Goal: Information Seeking & Learning: Learn about a topic

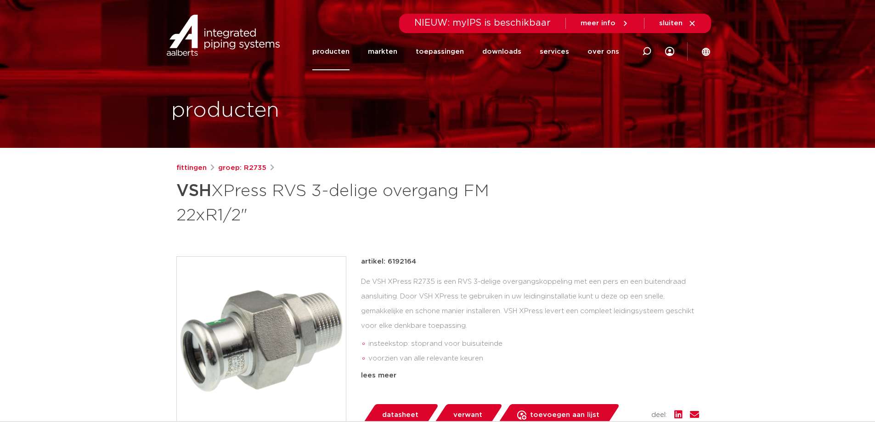
click at [339, 50] on link "producten" at bounding box center [330, 51] width 37 height 37
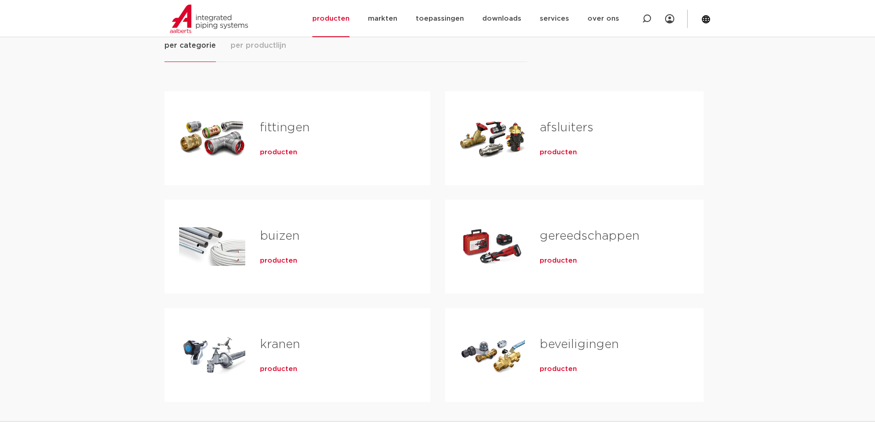
scroll to position [184, 0]
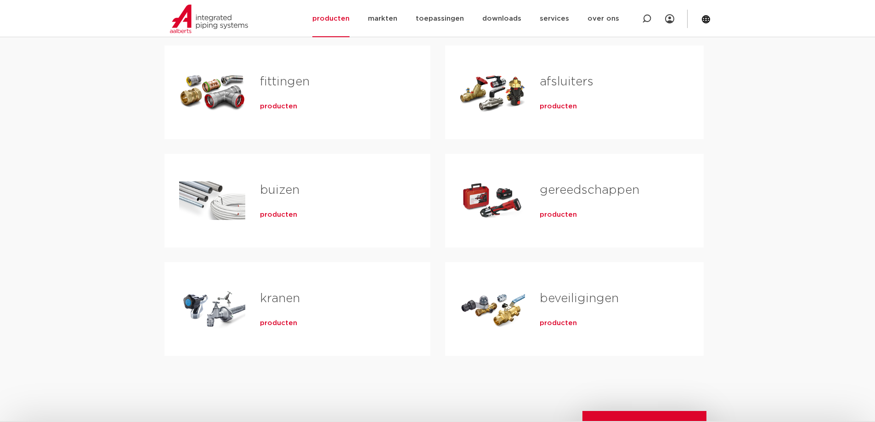
click at [281, 79] on link "fittingen" at bounding box center [285, 82] width 50 height 12
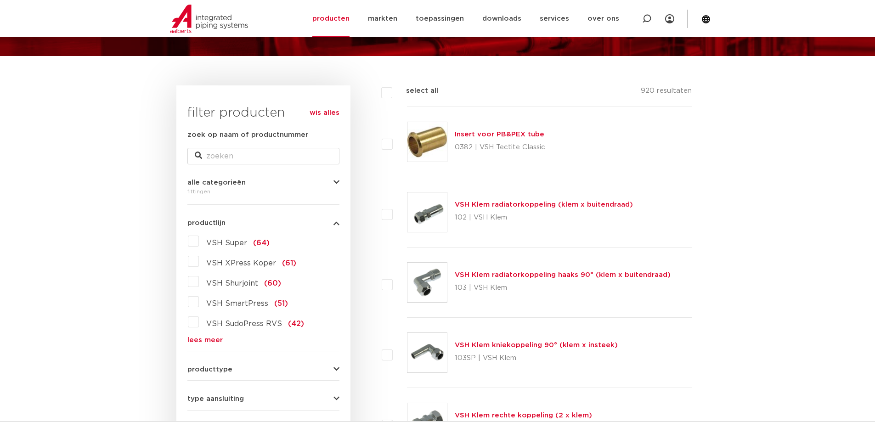
scroll to position [138, 0]
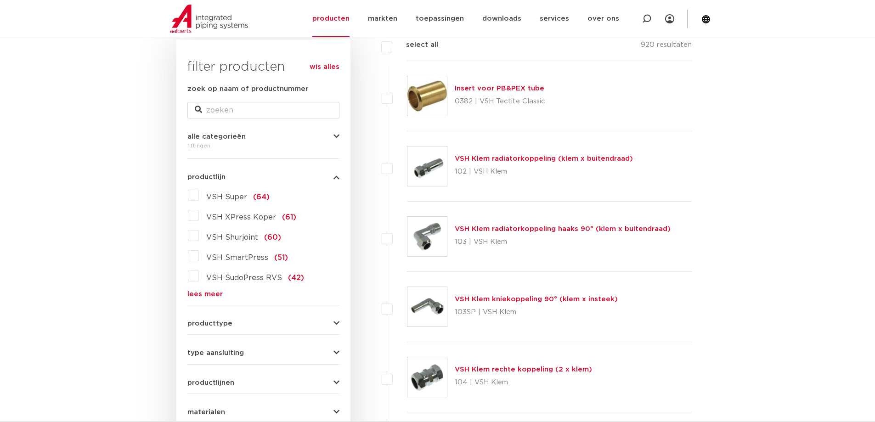
click at [197, 294] on link "lees meer" at bounding box center [263, 294] width 152 height 7
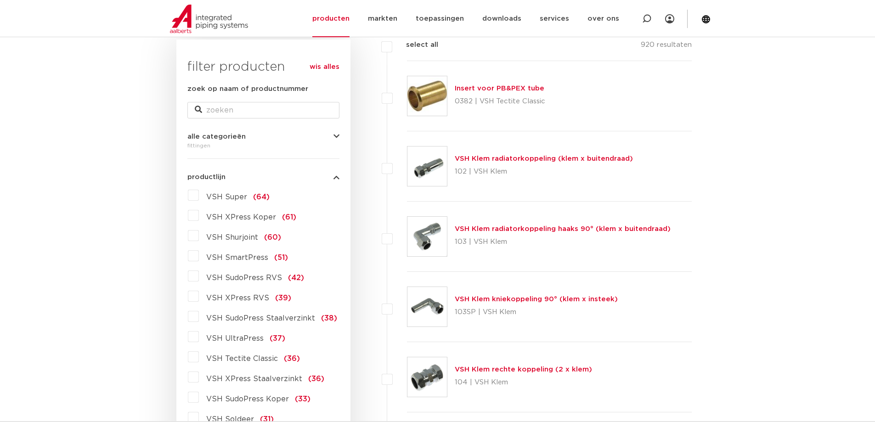
scroll to position [184, 0]
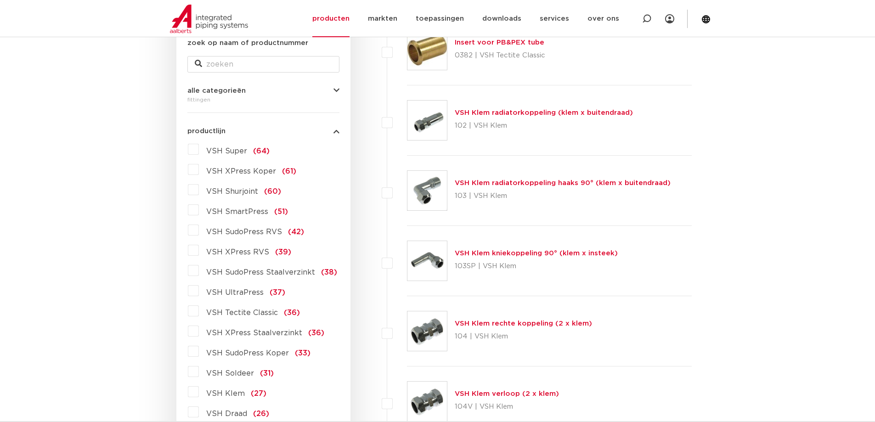
click at [199, 330] on label "VSH XPress Staalverzinkt (36)" at bounding box center [261, 331] width 125 height 15
click at [0, 0] on input "VSH XPress Staalverzinkt (36)" at bounding box center [0, 0] width 0 height 0
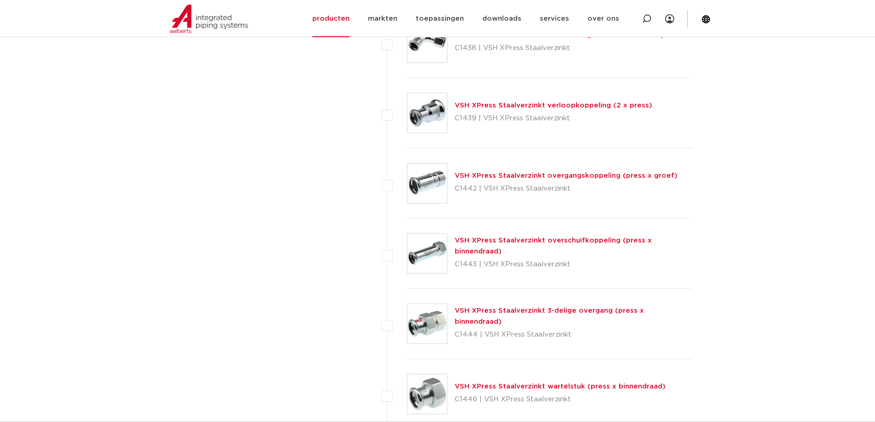
scroll to position [2204, 0]
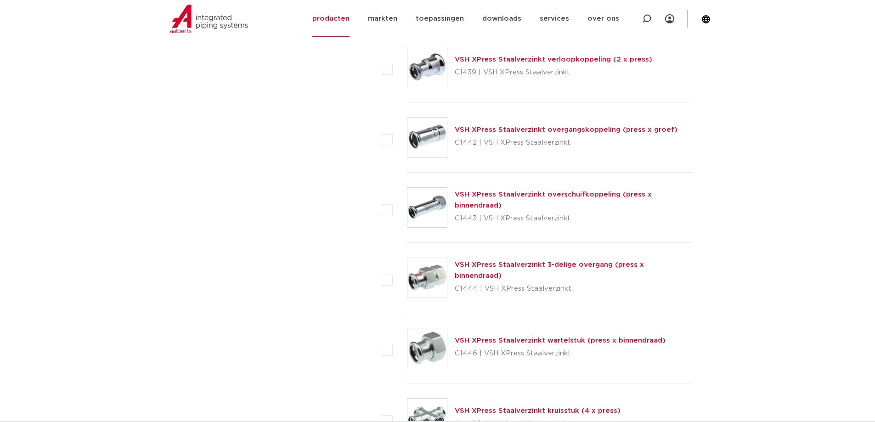
click at [534, 270] on link "VSH XPress Staalverzinkt 3-delige overgang (press x binnendraad)" at bounding box center [549, 270] width 189 height 18
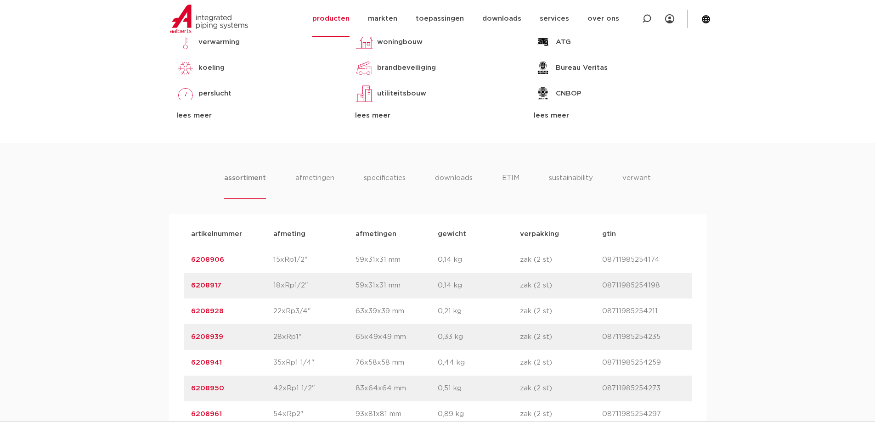
scroll to position [551, 0]
